Goal: Task Accomplishment & Management: Use online tool/utility

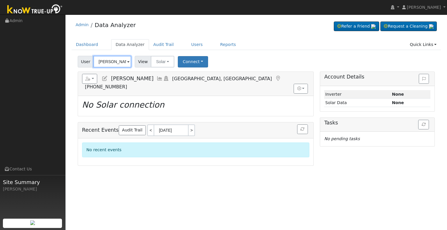
click at [104, 61] on input "[PERSON_NAME]" at bounding box center [112, 62] width 38 height 12
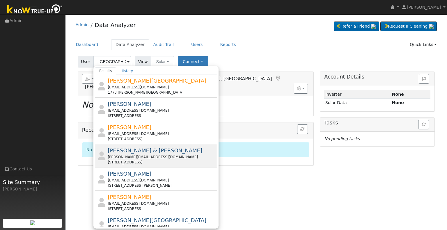
click at [155, 157] on div "[PERSON_NAME][EMAIL_ADDRESS][DOMAIN_NAME]" at bounding box center [162, 156] width 108 height 5
type input "[PERSON_NAME] & [PERSON_NAME]"
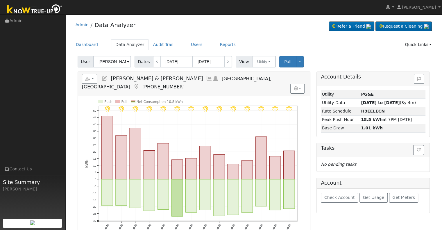
click at [206, 77] on icon at bounding box center [209, 78] width 6 height 5
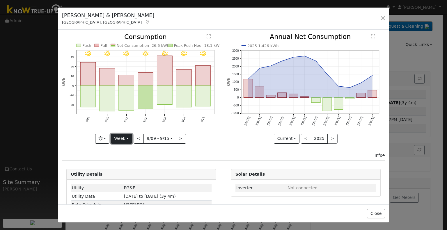
click at [117, 138] on button "Week" at bounding box center [121, 139] width 21 height 10
click at [128, 166] on link "Month" at bounding box center [131, 167] width 40 height 8
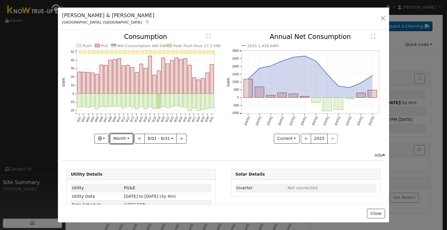
drag, startPoint x: 127, startPoint y: 138, endPoint x: 125, endPoint y: 165, distance: 26.2
click at [127, 139] on button "Month" at bounding box center [121, 139] width 23 height 10
click at [124, 172] on link "Year" at bounding box center [130, 175] width 40 height 8
type input "[DATE]"
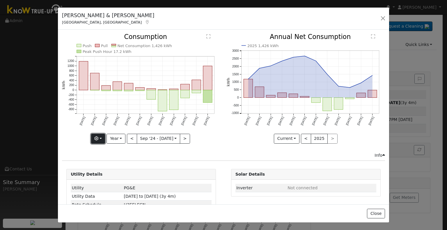
click at [97, 139] on button "button" at bounding box center [98, 139] width 14 height 10
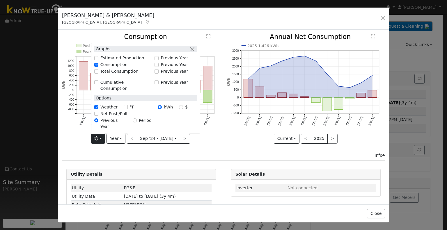
click at [118, 61] on label "Estimated Production" at bounding box center [122, 58] width 44 height 6
click at [98, 60] on input "Estimated Production" at bounding box center [96, 58] width 4 height 4
checkbox input "true"
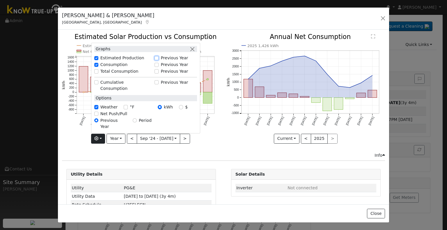
click at [158, 60] on input "Previous Year" at bounding box center [156, 58] width 4 height 4
checkbox input "true"
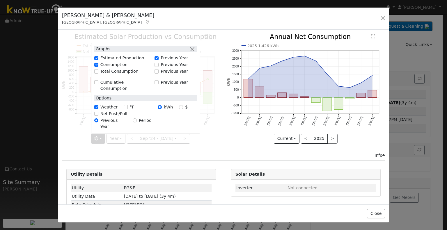
click at [218, 77] on div "Estimated Production 7,384 kWh Push Pull Net Consumption 1,426 kWh Peak Product…" at bounding box center [141, 93] width 164 height 118
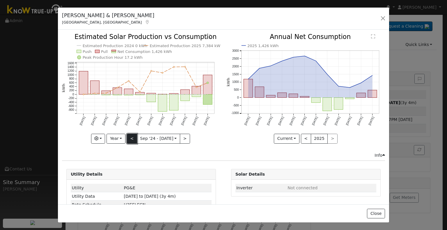
click at [128, 136] on button "<" at bounding box center [132, 139] width 10 height 10
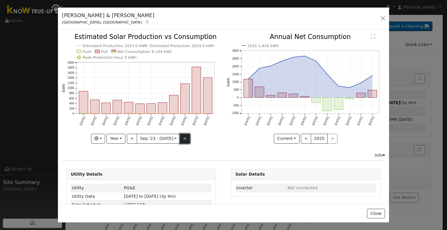
click at [184, 136] on button ">" at bounding box center [185, 139] width 10 height 10
type input "[DATE]"
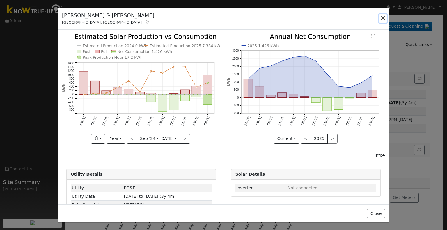
click at [383, 17] on button "button" at bounding box center [383, 18] width 8 height 8
